Goal: Information Seeking & Learning: Learn about a topic

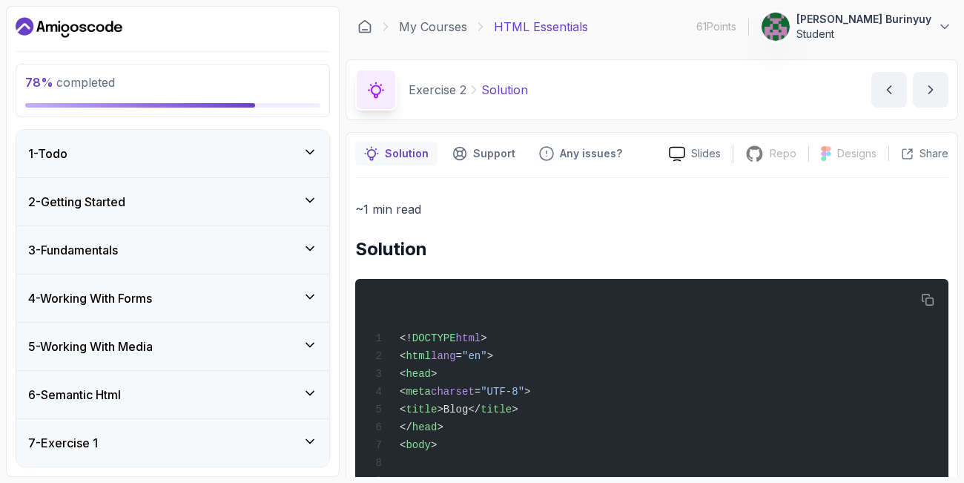
click at [958, 145] on section "78 % completed 1 - Todo 2 - Getting Started 3 - Fundamentals 4 - Working With F…" at bounding box center [482, 241] width 964 height 483
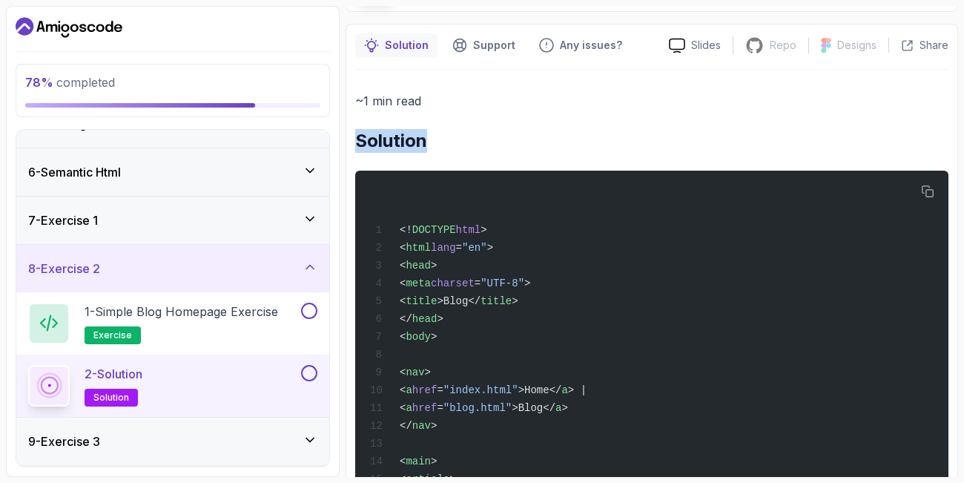
click at [958, 145] on section "78 % completed 1 - Todo 2 - Getting Started 3 - Fundamentals 4 - Working With F…" at bounding box center [482, 241] width 964 height 483
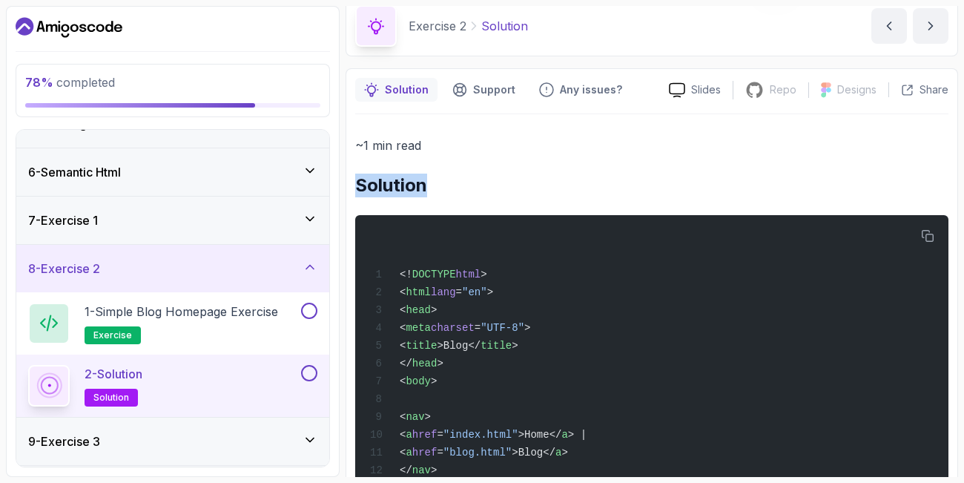
scroll to position [0, 0]
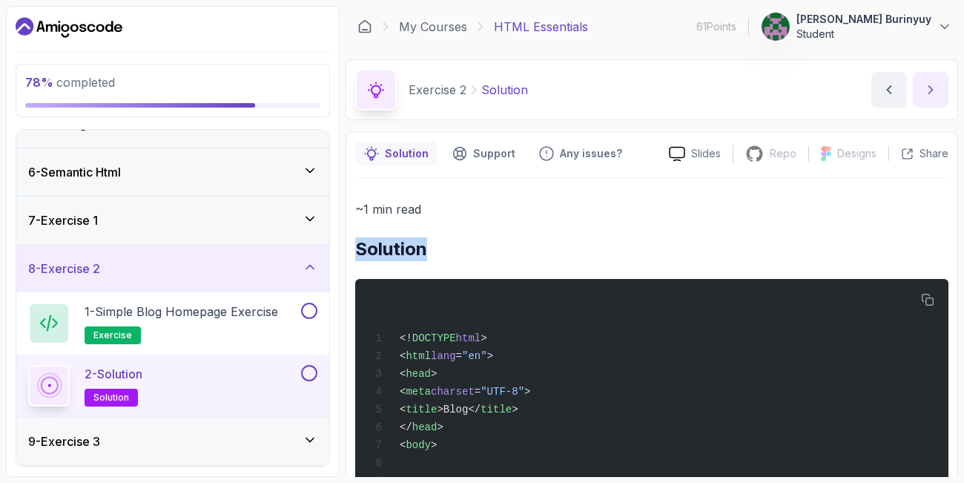
click at [922, 82] on button "next content" at bounding box center [931, 90] width 36 height 36
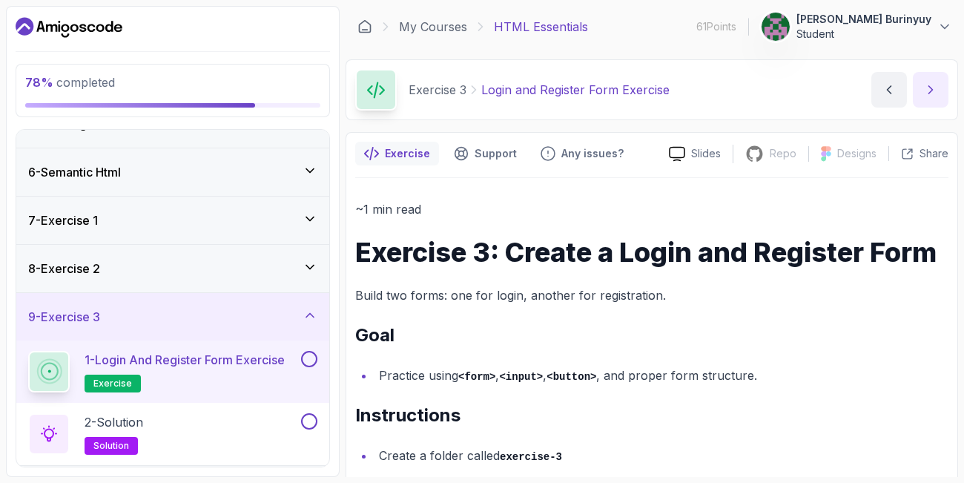
scroll to position [193, 0]
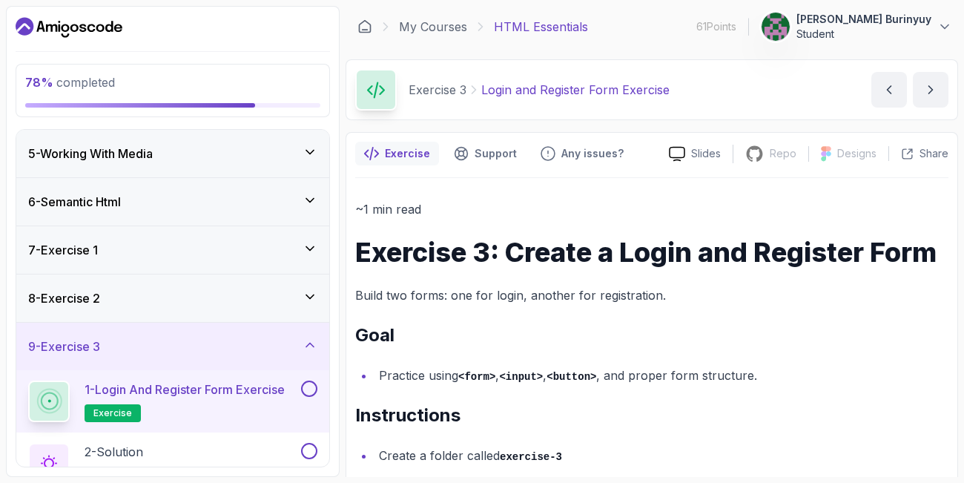
drag, startPoint x: 358, startPoint y: 242, endPoint x: 712, endPoint y: 349, distance: 370.5
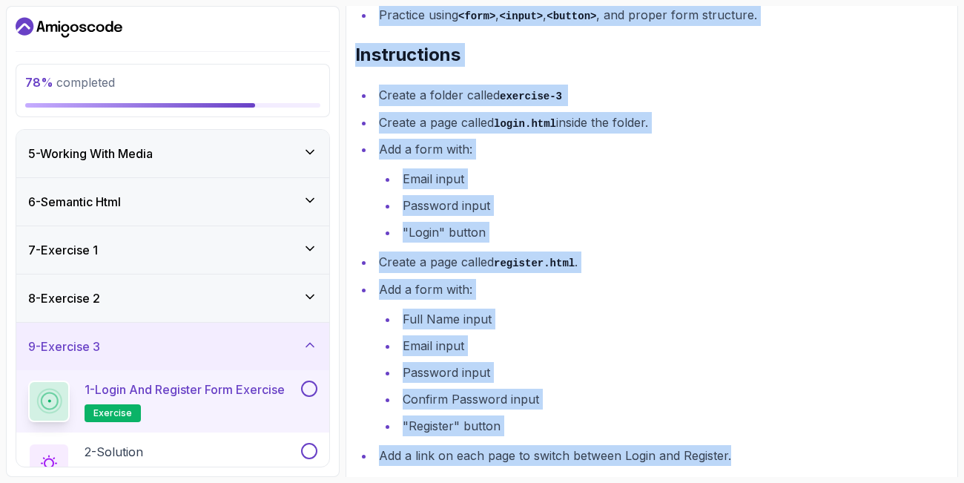
scroll to position [386, 0]
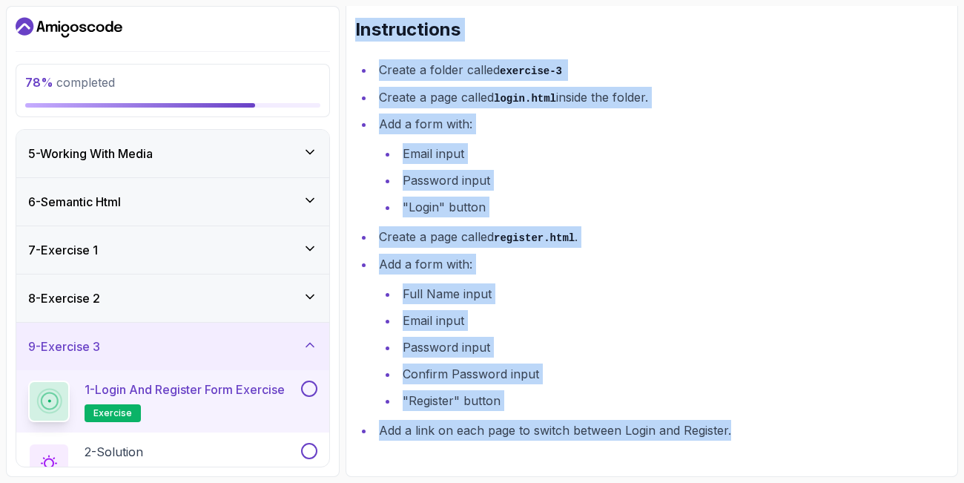
drag, startPoint x: 358, startPoint y: 248, endPoint x: 843, endPoint y: 481, distance: 538.5
click at [843, 477] on main "My Courses HTML Essentials 61 Points 1 [PERSON_NAME] Burinyuy Student 7 - Exerc…" at bounding box center [652, 241] width 613 height 471
copy div "Exercise 3: Create a Login and Register Form Build two forms: one for login, an…"
click at [882, 210] on li ""Login" button" at bounding box center [673, 207] width 550 height 21
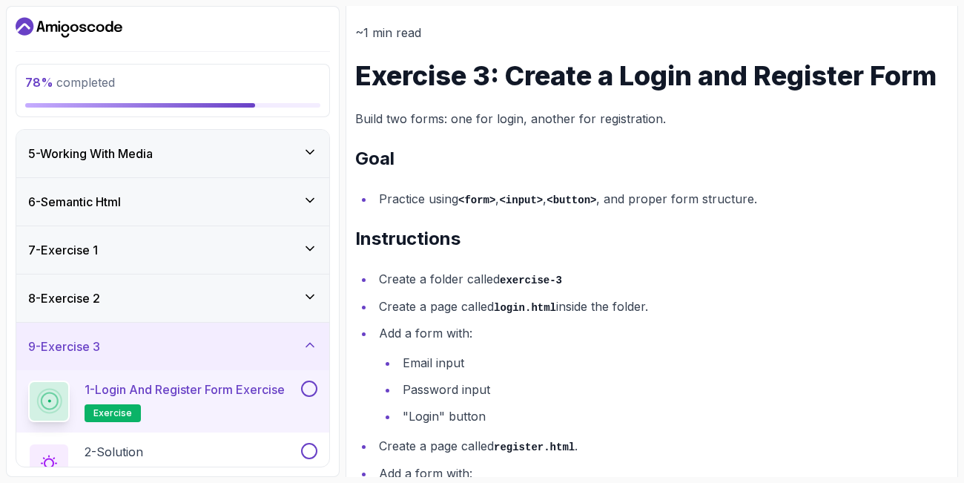
scroll to position [0, 0]
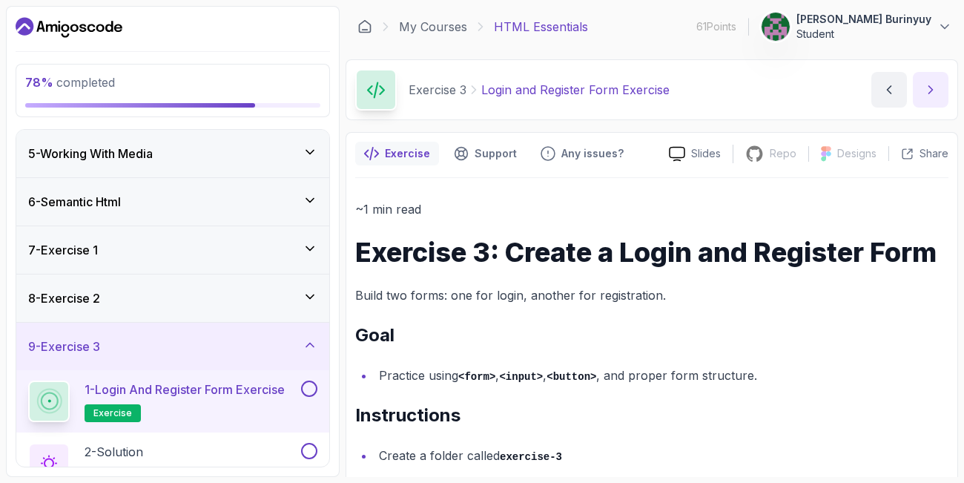
click at [931, 85] on icon "next content" at bounding box center [930, 89] width 15 height 15
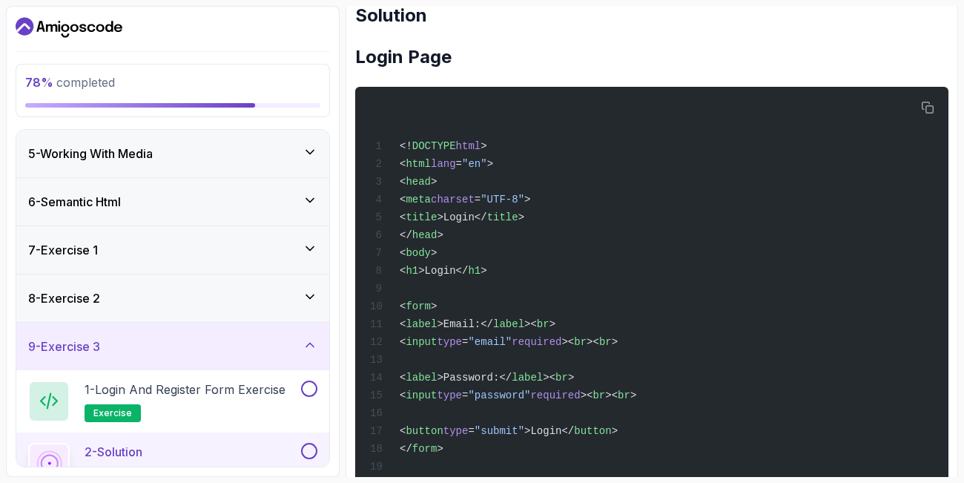
scroll to position [228, 0]
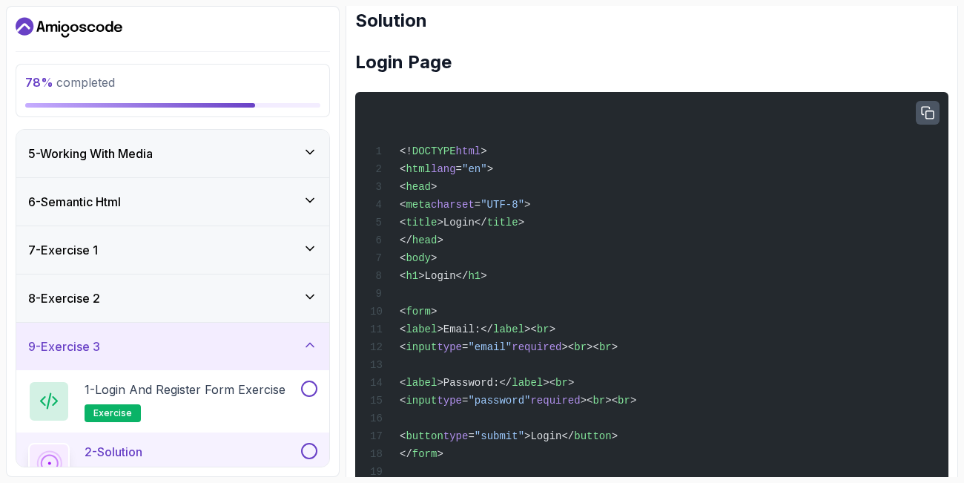
click at [926, 111] on icon "button" at bounding box center [928, 113] width 12 height 12
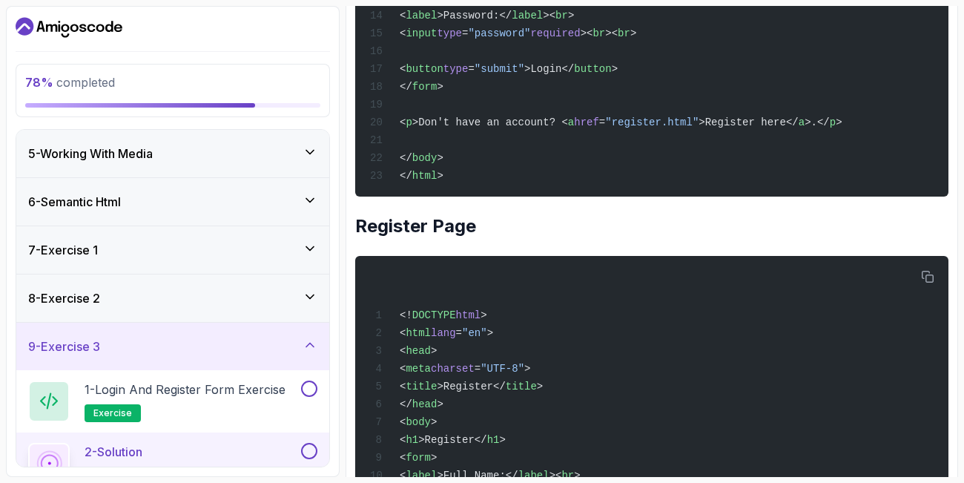
scroll to position [629, 0]
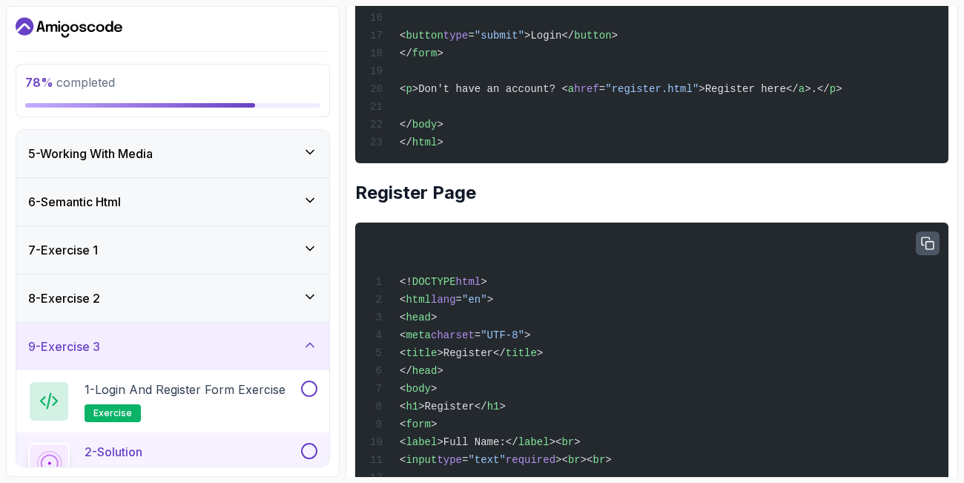
click at [929, 250] on icon "button" at bounding box center [927, 243] width 13 height 13
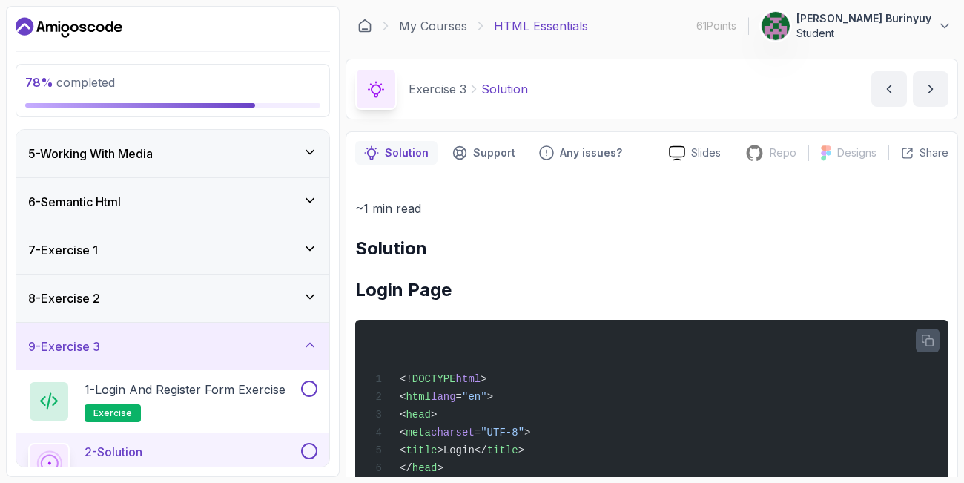
scroll to position [0, 0]
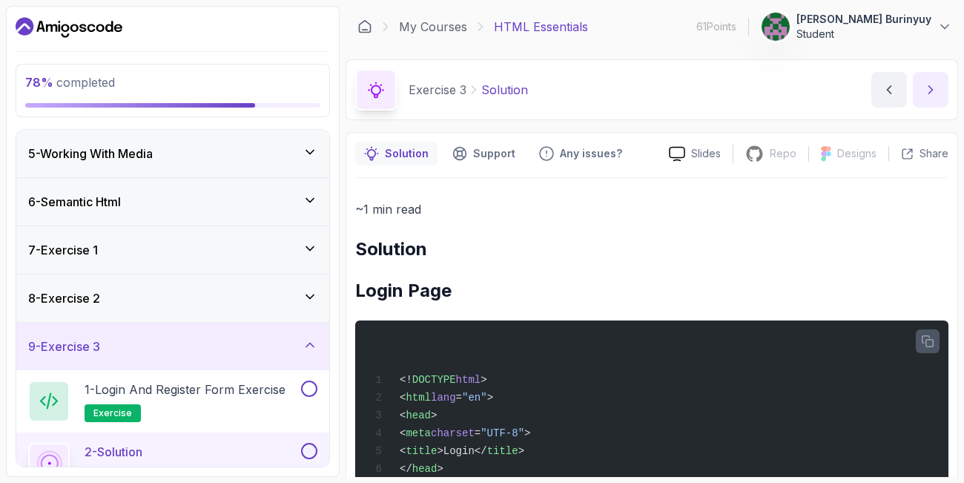
click at [927, 89] on icon "next content" at bounding box center [930, 89] width 15 height 15
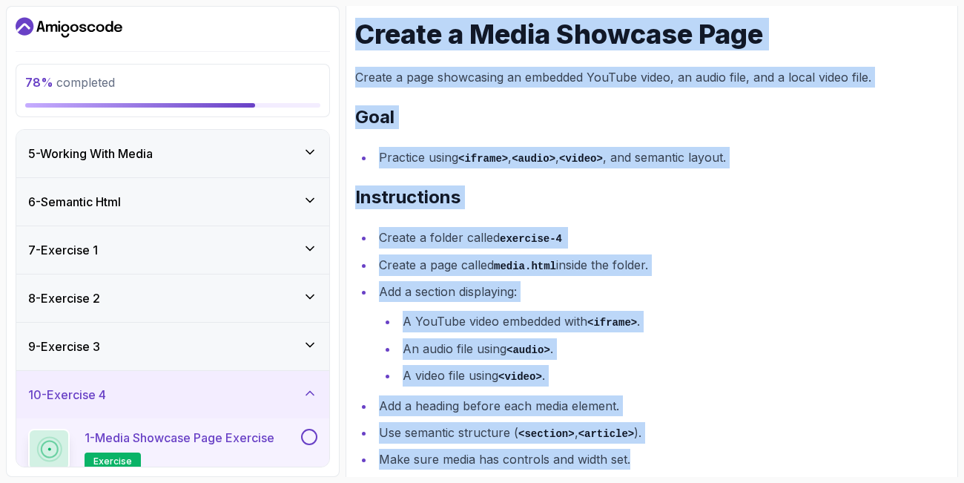
scroll to position [248, 0]
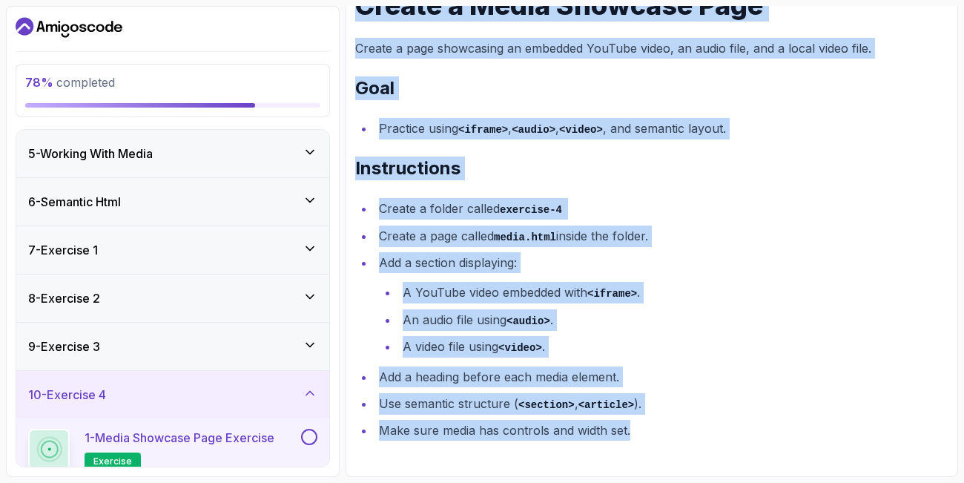
drag, startPoint x: 356, startPoint y: 88, endPoint x: 623, endPoint y: 482, distance: 476.5
click at [623, 477] on main "My Courses HTML Essentials 61 Points 1 [PERSON_NAME] Burinyuy Student 7 - Exerc…" at bounding box center [652, 241] width 613 height 471
copy div "Create a Media Showcase Page Create a page showcasing an embedded YouTube video…"
click at [622, 162] on h2 "Instructions" at bounding box center [651, 169] width 593 height 24
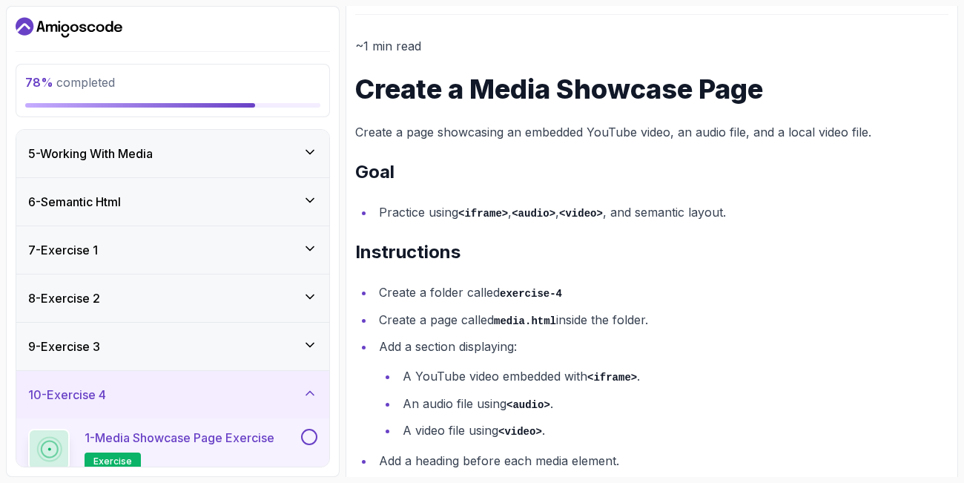
scroll to position [159, 0]
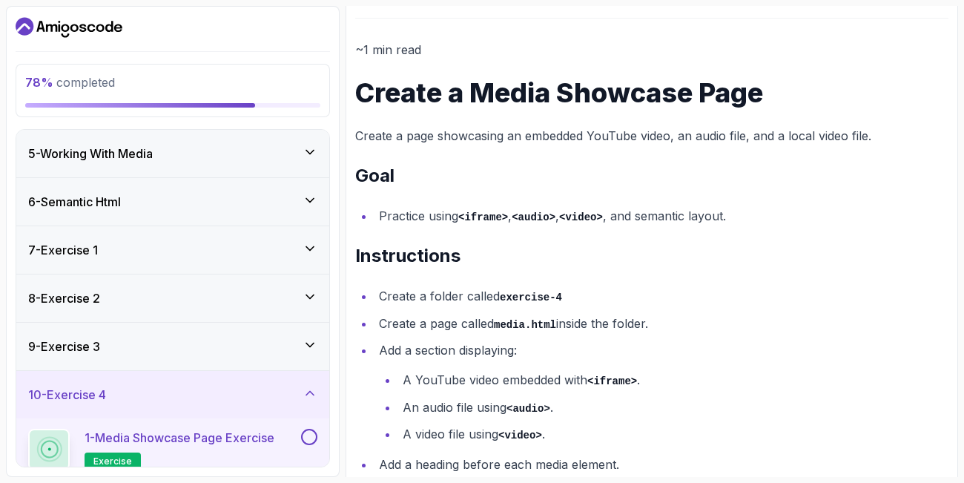
click at [307, 434] on button at bounding box center [309, 437] width 16 height 16
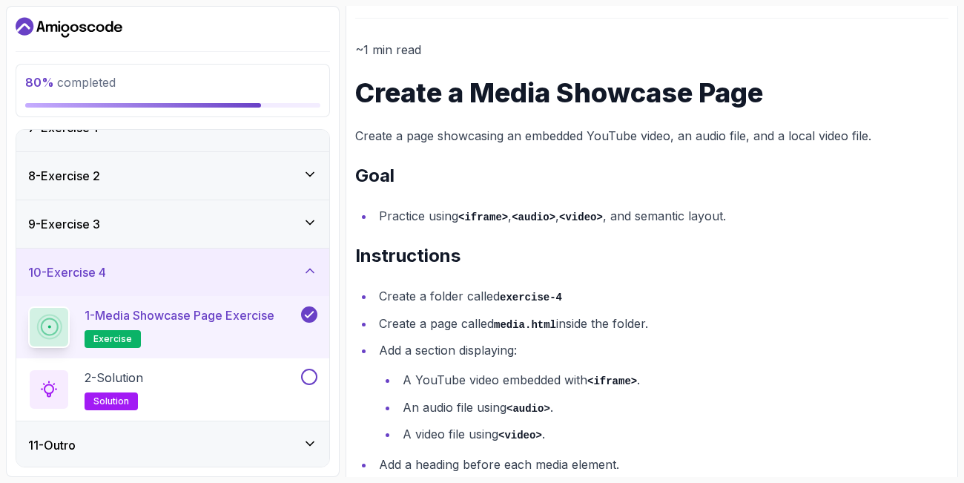
scroll to position [317, 0]
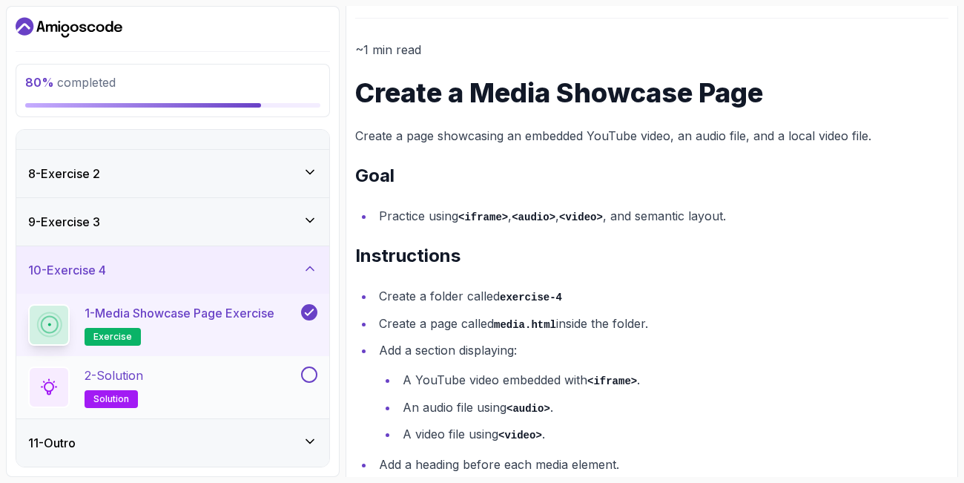
click at [228, 381] on div "2 - Solution solution" at bounding box center [163, 387] width 270 height 42
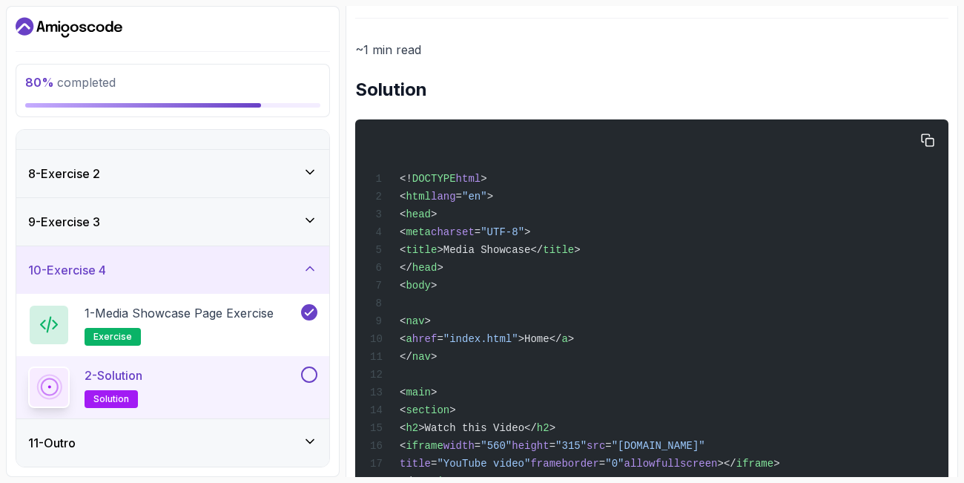
click at [788, 237] on div "<! DOCTYPE html > < html lang = "en" > < head > < meta charset = "UTF-8" > < ti…" at bounding box center [652, 488] width 570 height 721
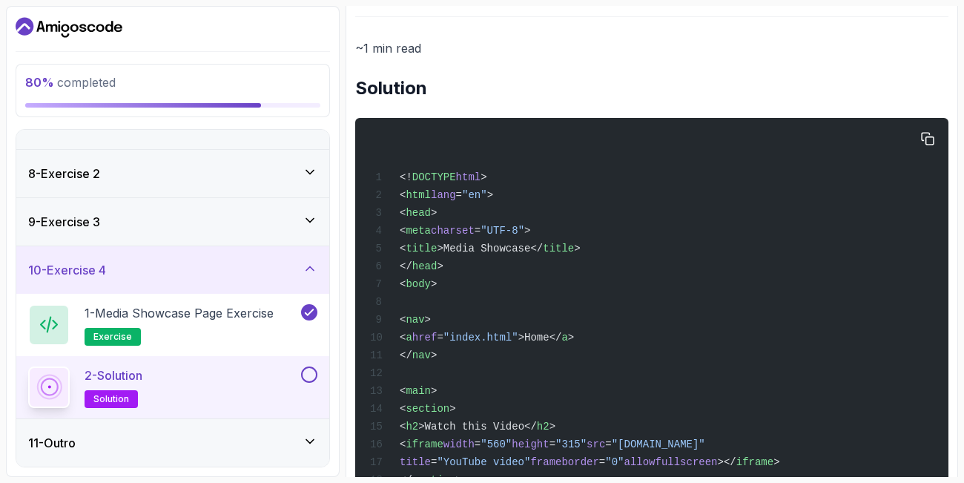
scroll to position [154, 0]
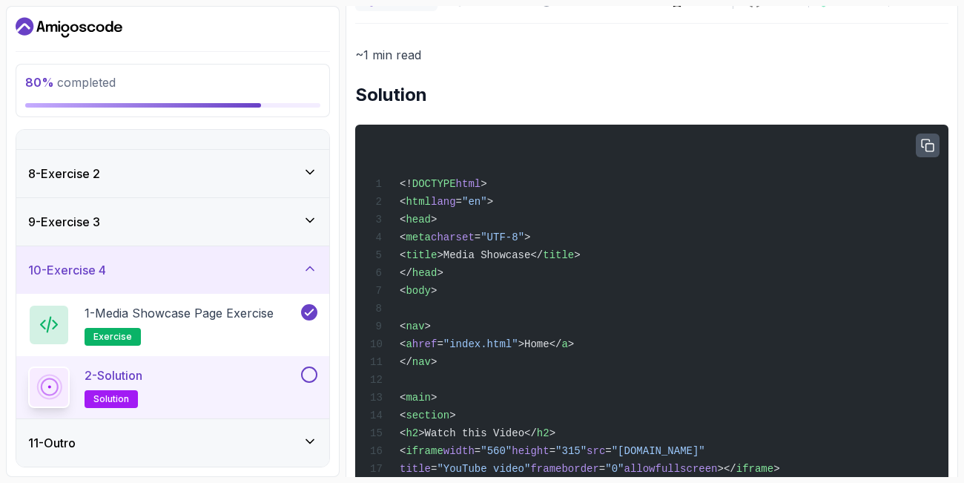
click at [927, 147] on icon "button" at bounding box center [927, 145] width 13 height 13
